Goal: Task Accomplishment & Management: Manage account settings

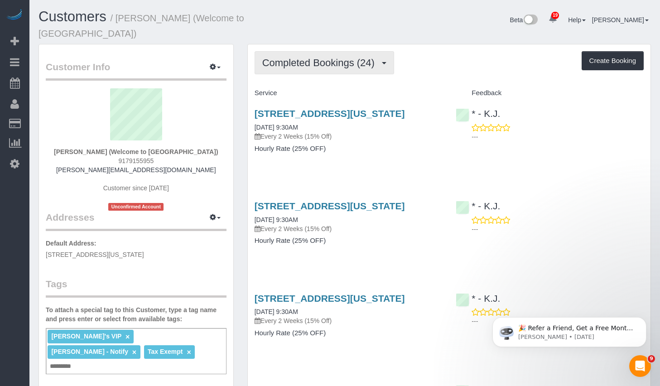
click at [323, 57] on span "Completed Bookings (24)" at bounding box center [320, 62] width 117 height 11
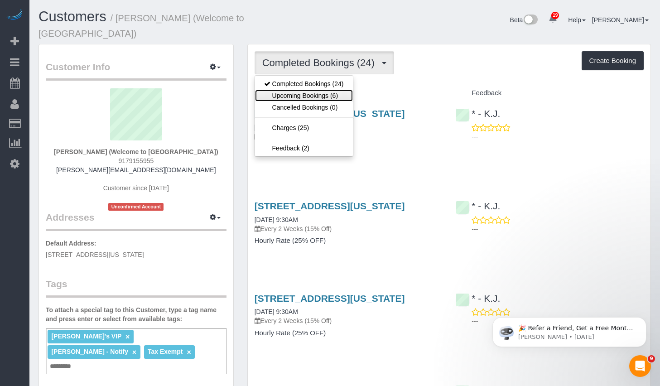
click at [308, 90] on link "Upcoming Bookings (6)" at bounding box center [304, 96] width 98 height 12
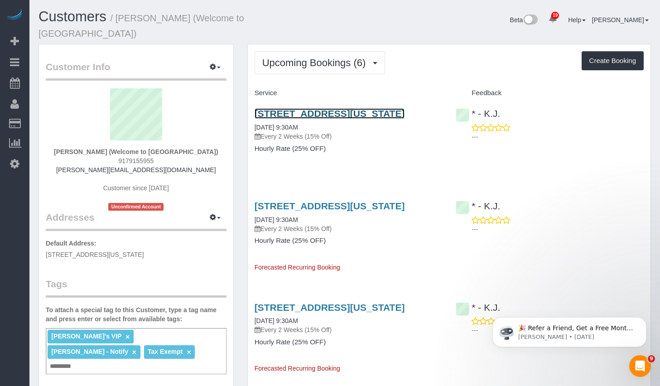
click at [306, 108] on link "115 Bowery, New York, NY 10002" at bounding box center [330, 113] width 150 height 10
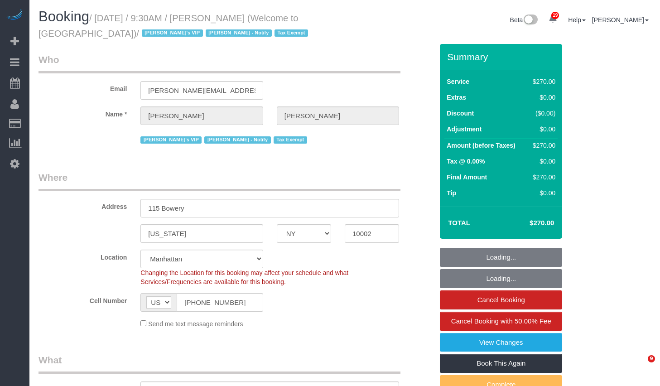
select select "NY"
select select "270"
select select "number:89"
select select "number:90"
select select "number:15"
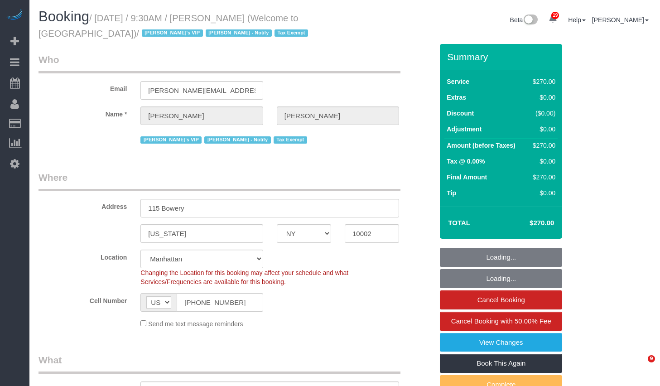
select select "number:5"
select select "object:1538"
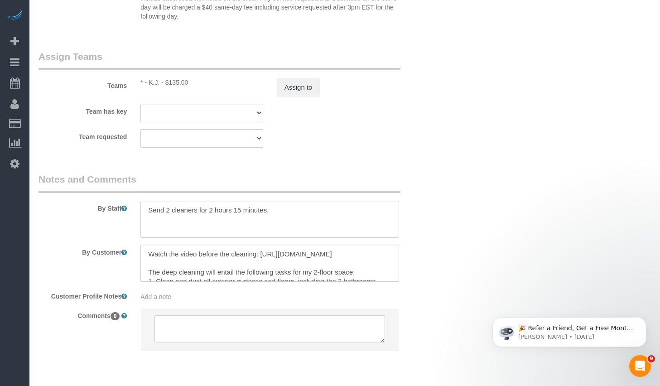
scroll to position [1059, 0]
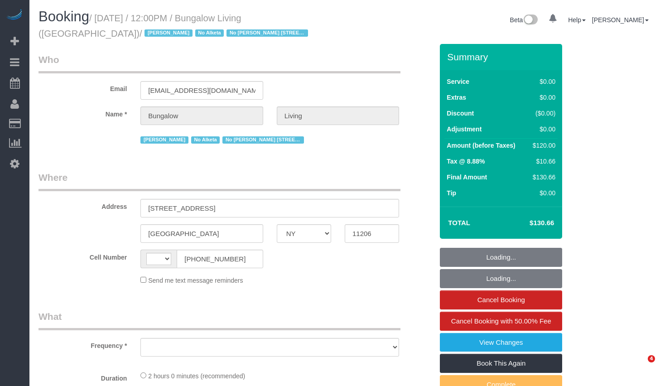
select select "NY"
select select "string:US"
select select "object:884"
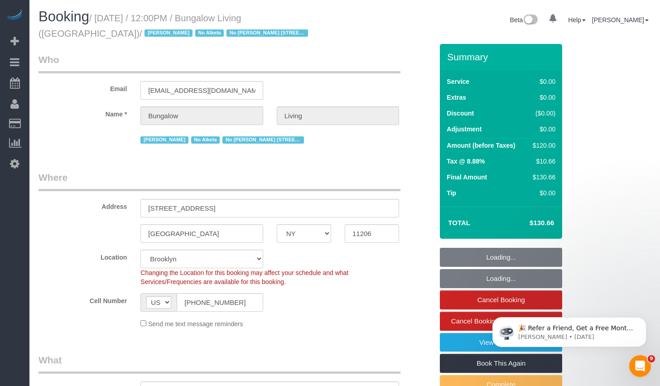
select select "spot1"
select select "number:89"
select select "number:90"
select select "number:15"
select select "number:7"
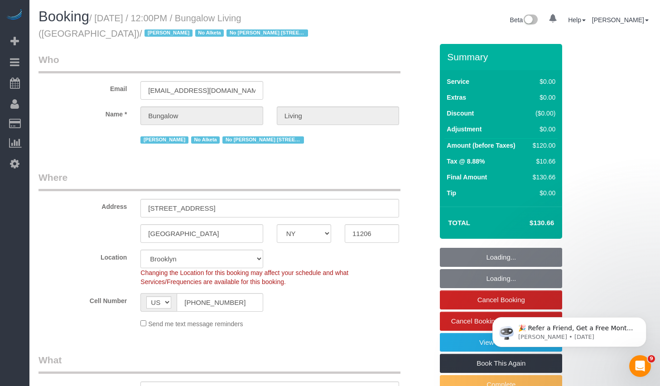
select select "number:21"
select select "object:1449"
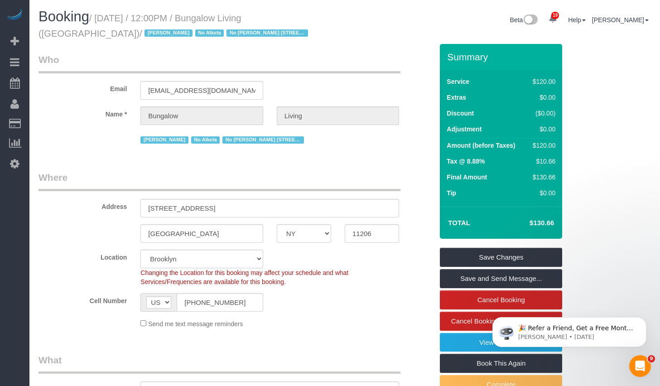
copy small "September 16, 2025 / 12:00PM / Bungalow Living (NYC)"
drag, startPoint x: 102, startPoint y: 17, endPoint x: 332, endPoint y: 16, distance: 229.7
click at [311, 16] on small "/ September 16, 2025 / 12:00PM / Bungalow Living (NYC) / Jacky Xu No Alketa No …" at bounding box center [175, 25] width 272 height 25
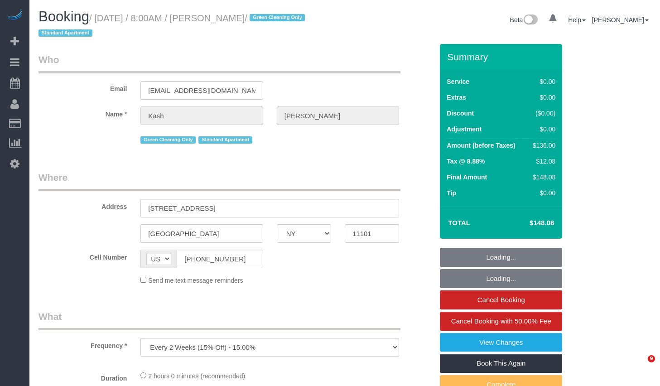
select select "NY"
select select "object:1449"
select select "spot1"
select select "number:56"
select select "number:70"
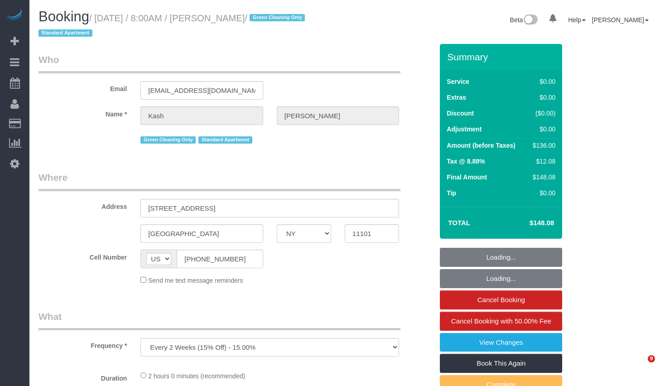
select select "number:15"
select select "number:5"
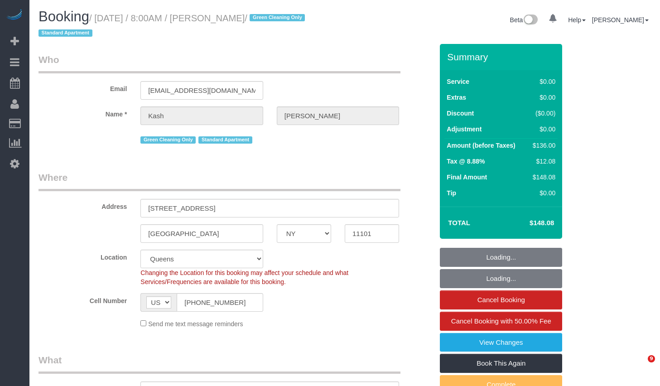
select select "1"
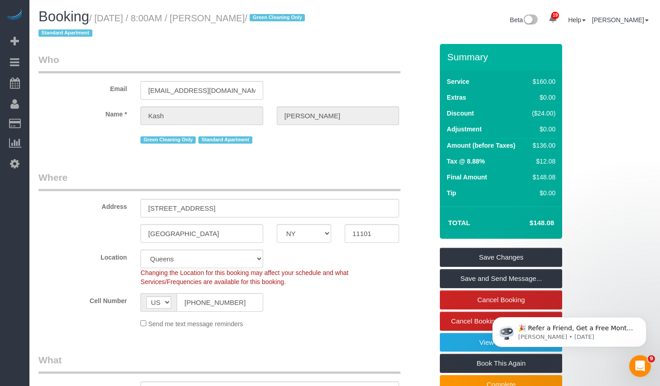
drag, startPoint x: 236, startPoint y: 6, endPoint x: 237, endPoint y: 21, distance: 15.0
click at [234, 21] on small "/ September 16, 2025 / 8:00AM / Kash Cummings / Green Cleaning Only Standard Ap…" at bounding box center [173, 25] width 269 height 25
drag, startPoint x: 235, startPoint y: 19, endPoint x: 299, endPoint y: 19, distance: 64.8
click at [299, 19] on small "/ September 16, 2025 / 8:00AM / Kash Cummings / Green Cleaning Only Standard Ap…" at bounding box center [173, 25] width 269 height 25
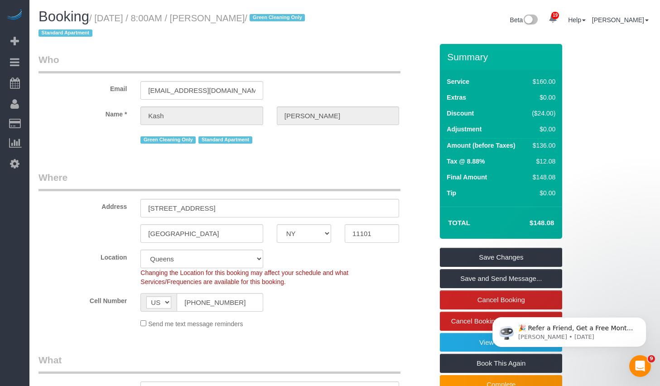
copy small "Kash Cummings"
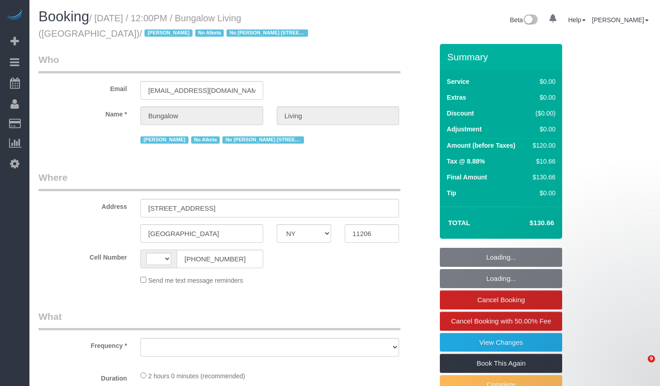
select select "NY"
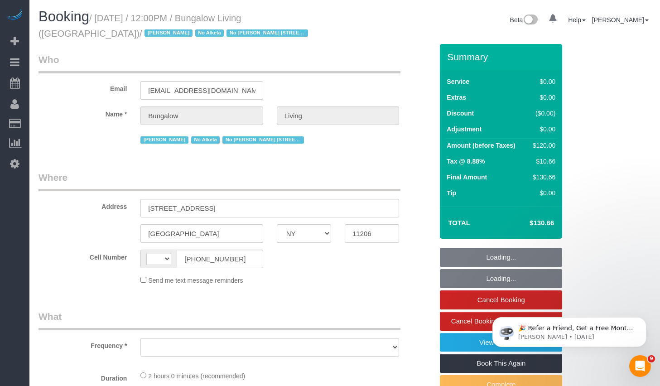
select select "string:[GEOGRAPHIC_DATA]"
select select "object:787"
select select "spot1"
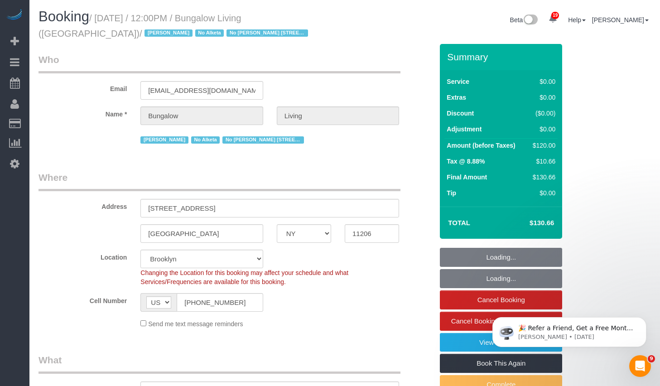
select select "number:89"
select select "number:90"
select select "number:15"
select select "number:7"
select select "number:21"
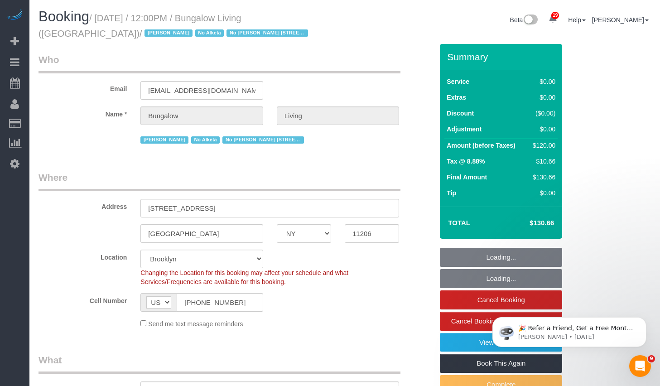
select select "object:1142"
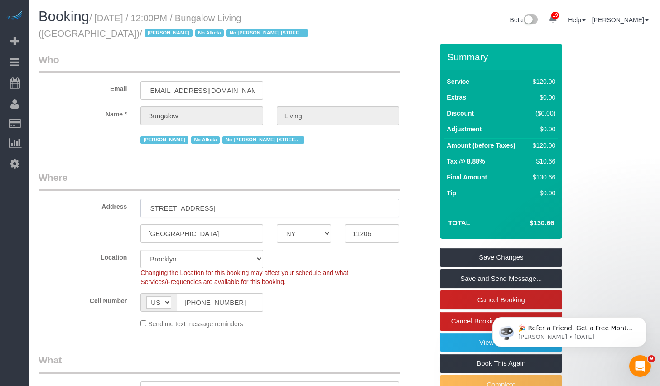
click at [226, 211] on input "[STREET_ADDRESS]" at bounding box center [269, 208] width 259 height 19
click at [241, 207] on input "[STREET_ADDRESS]" at bounding box center [269, 208] width 259 height 19
